Goal: Information Seeking & Learning: Learn about a topic

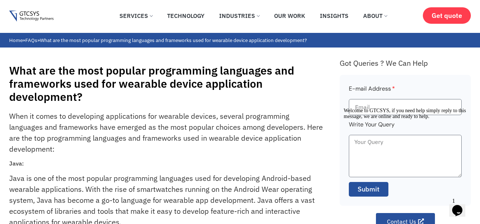
click at [116, 123] on p "When it comes to developing applications for wearable devices, several programm…" at bounding box center [166, 133] width 314 height 44
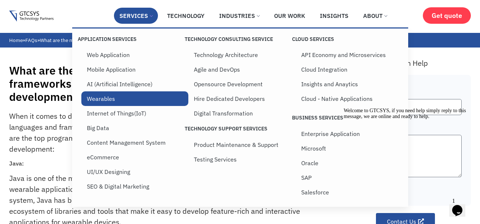
click at [125, 99] on link "Wearables" at bounding box center [134, 99] width 107 height 15
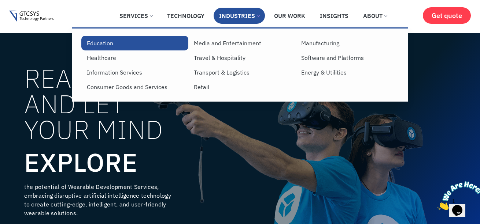
click at [110, 42] on link "Education" at bounding box center [134, 43] width 107 height 15
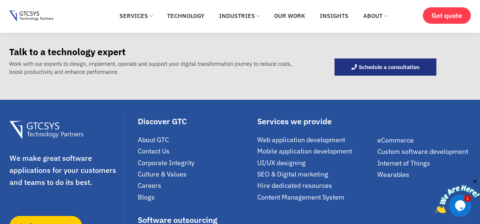
scroll to position [1040, 0]
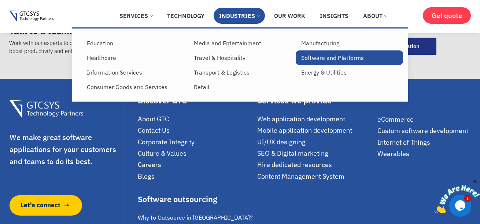
click at [311, 62] on link "Software and Platforms" at bounding box center [349, 58] width 107 height 15
